Goal: Check status: Check status

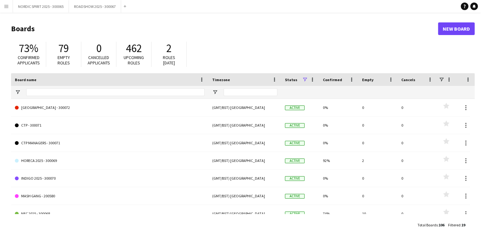
click at [6, 9] on button "Menu" at bounding box center [6, 6] width 13 height 13
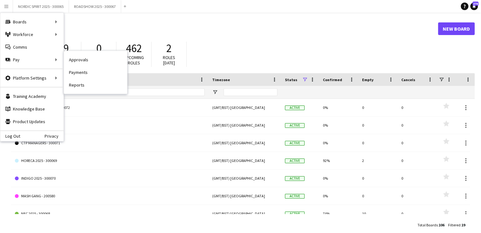
click at [79, 60] on link "Approvals" at bounding box center [95, 59] width 63 height 13
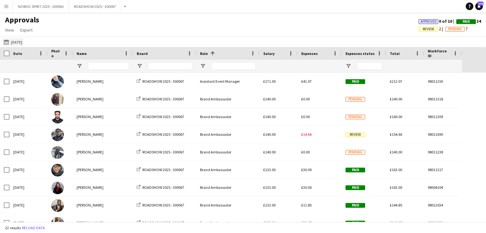
click at [18, 41] on button "[DATE] [DATE]" at bounding box center [13, 42] width 21 height 8
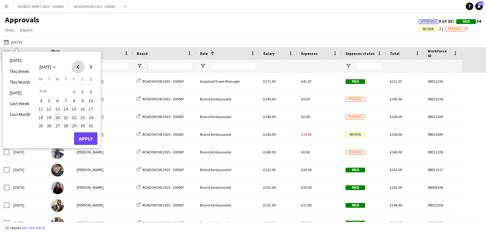
click at [76, 67] on span "Previous month" at bounding box center [78, 67] width 13 height 13
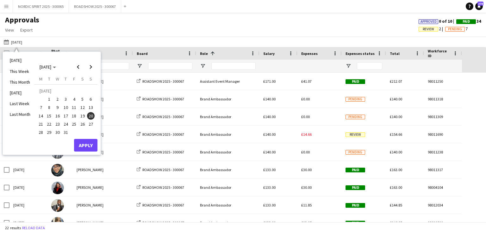
click at [84, 114] on span "19" at bounding box center [83, 116] width 8 height 8
click at [83, 145] on button "Apply" at bounding box center [85, 145] width 23 height 13
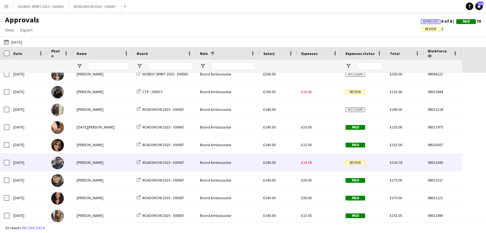
click at [309, 163] on span "£14.78" at bounding box center [306, 162] width 10 height 5
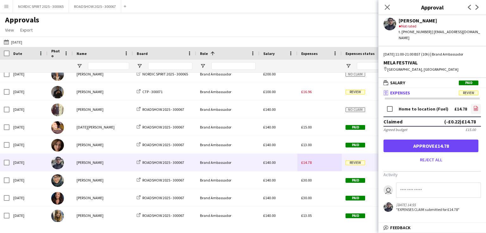
click at [476, 109] on icon at bounding box center [476, 109] width 1 height 1
click at [476, 106] on icon "file-image" at bounding box center [475, 108] width 5 height 5
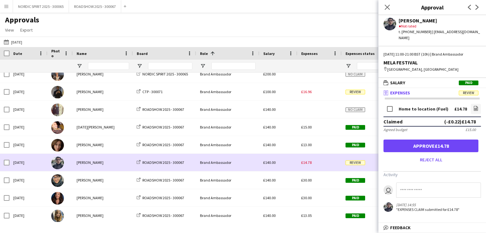
click at [327, 165] on div "£14.78" at bounding box center [319, 162] width 44 height 17
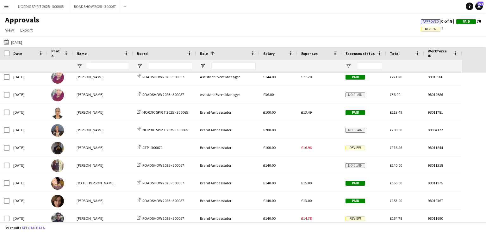
scroll to position [28, 0]
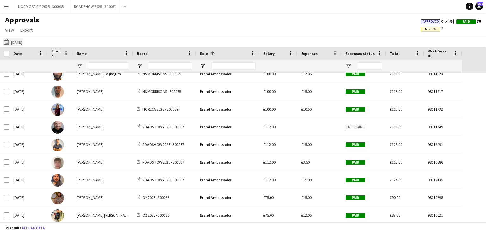
click at [16, 41] on button "[DATE] [DATE]" at bounding box center [13, 42] width 21 height 8
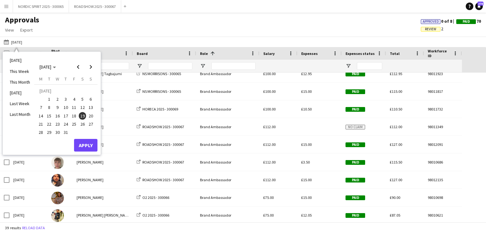
click at [89, 115] on span "20" at bounding box center [91, 116] width 8 height 8
click at [89, 146] on button "Apply" at bounding box center [85, 145] width 23 height 13
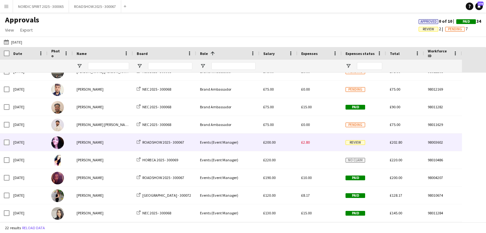
scroll to position [240, 0]
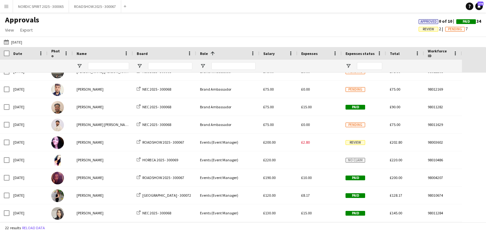
click at [17, 43] on button "[DATE] [DATE]" at bounding box center [13, 42] width 21 height 8
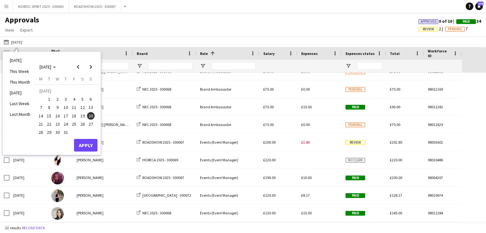
click at [66, 116] on span "17" at bounding box center [66, 116] width 8 height 8
click at [90, 144] on button "Apply" at bounding box center [85, 145] width 23 height 13
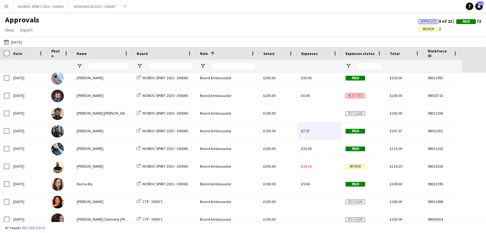
scroll to position [136, 0]
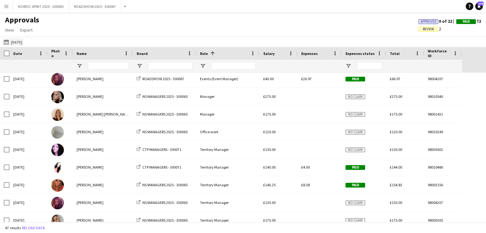
click at [20, 43] on button "[DATE] [DATE]" at bounding box center [13, 42] width 21 height 8
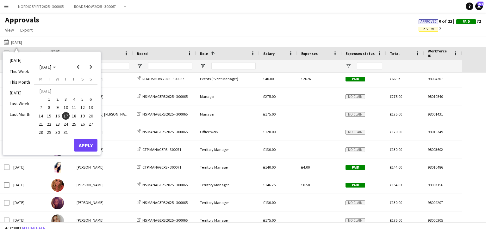
click at [77, 116] on span "18" at bounding box center [74, 116] width 8 height 8
click at [86, 144] on button "Apply" at bounding box center [85, 145] width 23 height 13
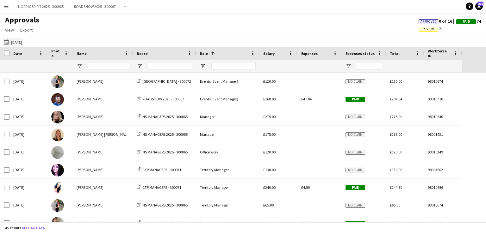
click at [23, 42] on button "[DATE] [DATE]" at bounding box center [13, 42] width 21 height 8
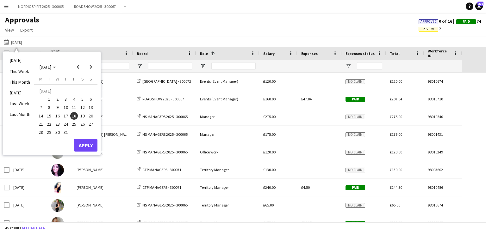
click at [83, 115] on span "19" at bounding box center [83, 116] width 8 height 8
click at [88, 142] on button "Apply" at bounding box center [85, 145] width 23 height 13
